Goal: Information Seeking & Learning: Learn about a topic

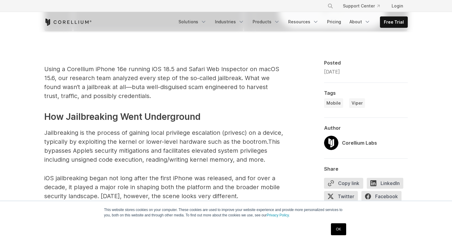
scroll to position [376, 0]
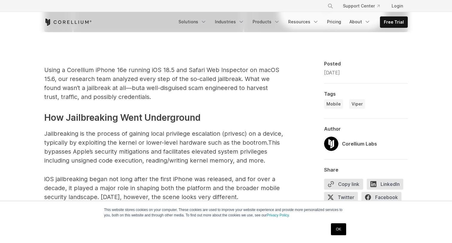
click at [165, 79] on span "Using a Corellium iPhone 16e running iOS 18.5 and Safari Web Inspector on macOS…" at bounding box center [161, 78] width 235 height 25
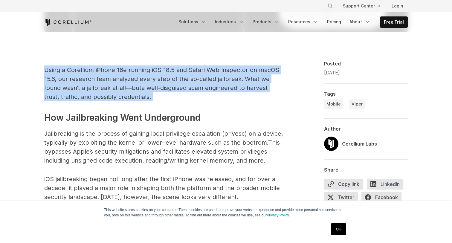
click at [165, 79] on span "Using a Corellium iPhone 16e running iOS 18.5 and Safari Web Inspector on macOS…" at bounding box center [161, 78] width 235 height 25
click at [163, 98] on p "Using a Corellium iPhone 16e running iOS 18.5 and Safari Web Inspector on macOS…" at bounding box center [163, 83] width 239 height 36
drag, startPoint x: 157, startPoint y: 102, endPoint x: 142, endPoint y: 65, distance: 39.9
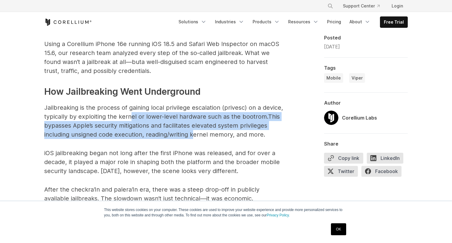
drag, startPoint x: 130, startPoint y: 118, endPoint x: 192, endPoint y: 132, distance: 64.3
click at [193, 132] on p "Jailbreaking is the process of gaining local privilege escalation (privesc) on …" at bounding box center [163, 121] width 239 height 36
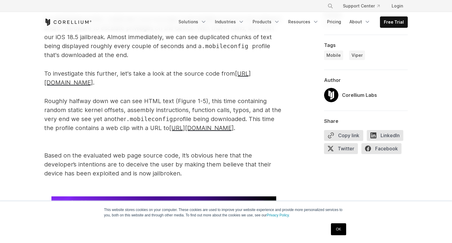
scroll to position [2044, 0]
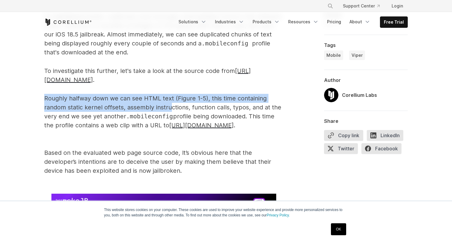
drag, startPoint x: 168, startPoint y: 91, endPoint x: 170, endPoint y: 106, distance: 15.4
click at [170, 106] on span "Roughly halfway down we can see HTML text (Figure 1-5), this time containing ra…" at bounding box center [162, 107] width 237 height 25
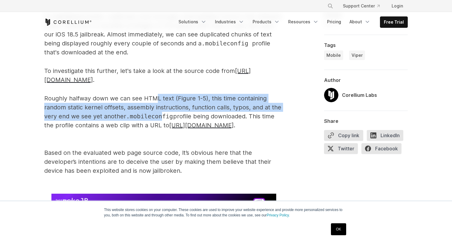
drag, startPoint x: 157, startPoint y: 98, endPoint x: 161, endPoint y: 117, distance: 19.9
click at [161, 117] on p "Roughly halfway down we can see HTML text (Figure 1-5), this time containing ra…" at bounding box center [163, 116] width 239 height 45
click at [161, 117] on span ".mobileconfig" at bounding box center [149, 116] width 47 height 7
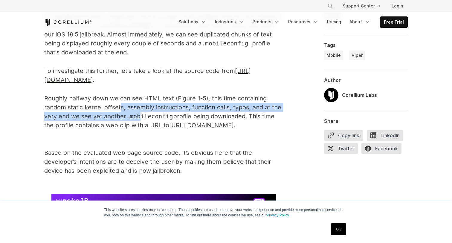
drag, startPoint x: 120, startPoint y: 107, endPoint x: 139, endPoint y: 116, distance: 21.0
click at [139, 116] on p "Roughly halfway down we can see HTML text (Figure 1-5), this time containing ra…" at bounding box center [163, 116] width 239 height 45
click at [139, 116] on span ".mobileconfig" at bounding box center [149, 116] width 47 height 7
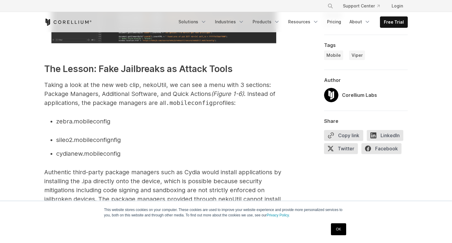
scroll to position [2312, 0]
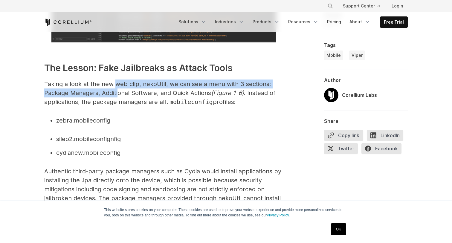
drag, startPoint x: 116, startPoint y: 93, endPoint x: 118, endPoint y: 101, distance: 8.9
click at [118, 96] on span "Taking a look at the new web clip, nekoUtil, we can see a menu with 3 sections:…" at bounding box center [157, 88] width 226 height 16
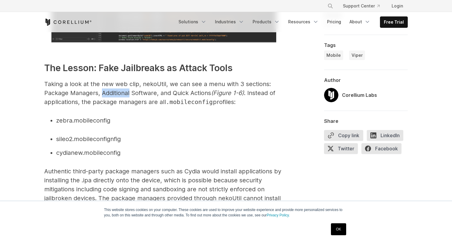
click at [118, 96] on span "Taking a look at the new web clip, nekoUtil, we can see a menu with 3 sections:…" at bounding box center [157, 88] width 226 height 16
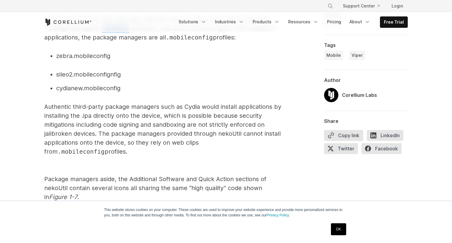
scroll to position [2422, 0]
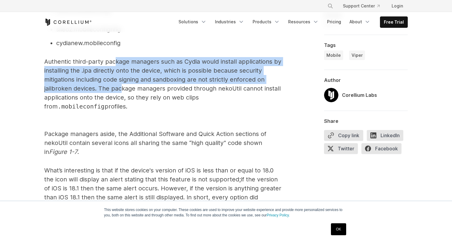
drag, startPoint x: 118, startPoint y: 101, endPoint x: 113, endPoint y: 75, distance: 26.7
click at [113, 75] on p "Authentic third-party package managers such as Cydia would install applications…" at bounding box center [163, 88] width 239 height 63
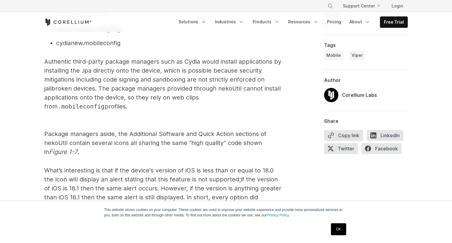
click at [113, 75] on p "Authentic third-party package managers such as Cydia would install applications…" at bounding box center [163, 88] width 239 height 63
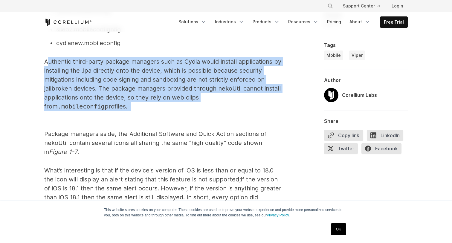
click at [113, 75] on p "Authentic third-party package managers such as Cydia would install applications…" at bounding box center [163, 88] width 239 height 63
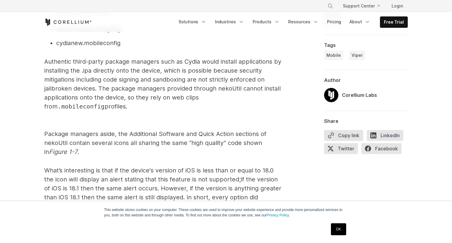
click at [113, 75] on p "Authentic third-party package managers such as Cydia would install applications…" at bounding box center [163, 88] width 239 height 63
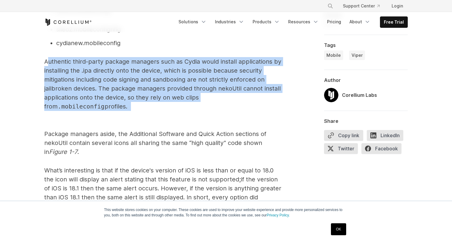
click at [113, 75] on p "Authentic third-party package managers such as Cydia would install applications…" at bounding box center [163, 88] width 239 height 63
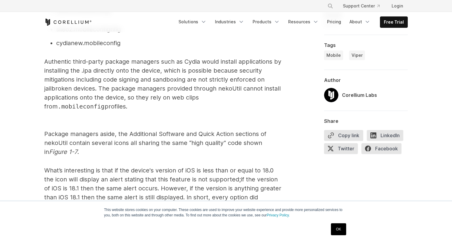
click at [139, 105] on span "Authentic third-party package managers such as Cydia would install applications…" at bounding box center [162, 84] width 237 height 52
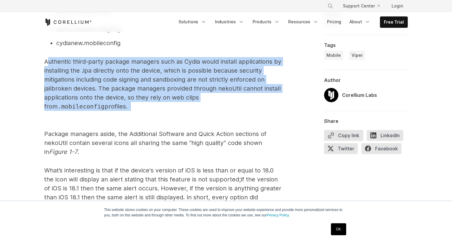
click at [139, 105] on span "Authentic third-party package managers such as Cydia would install applications…" at bounding box center [162, 84] width 237 height 52
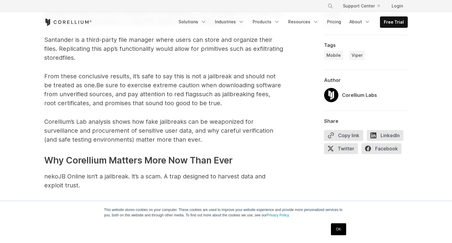
scroll to position [2880, 0]
